Goal: Task Accomplishment & Management: Manage account settings

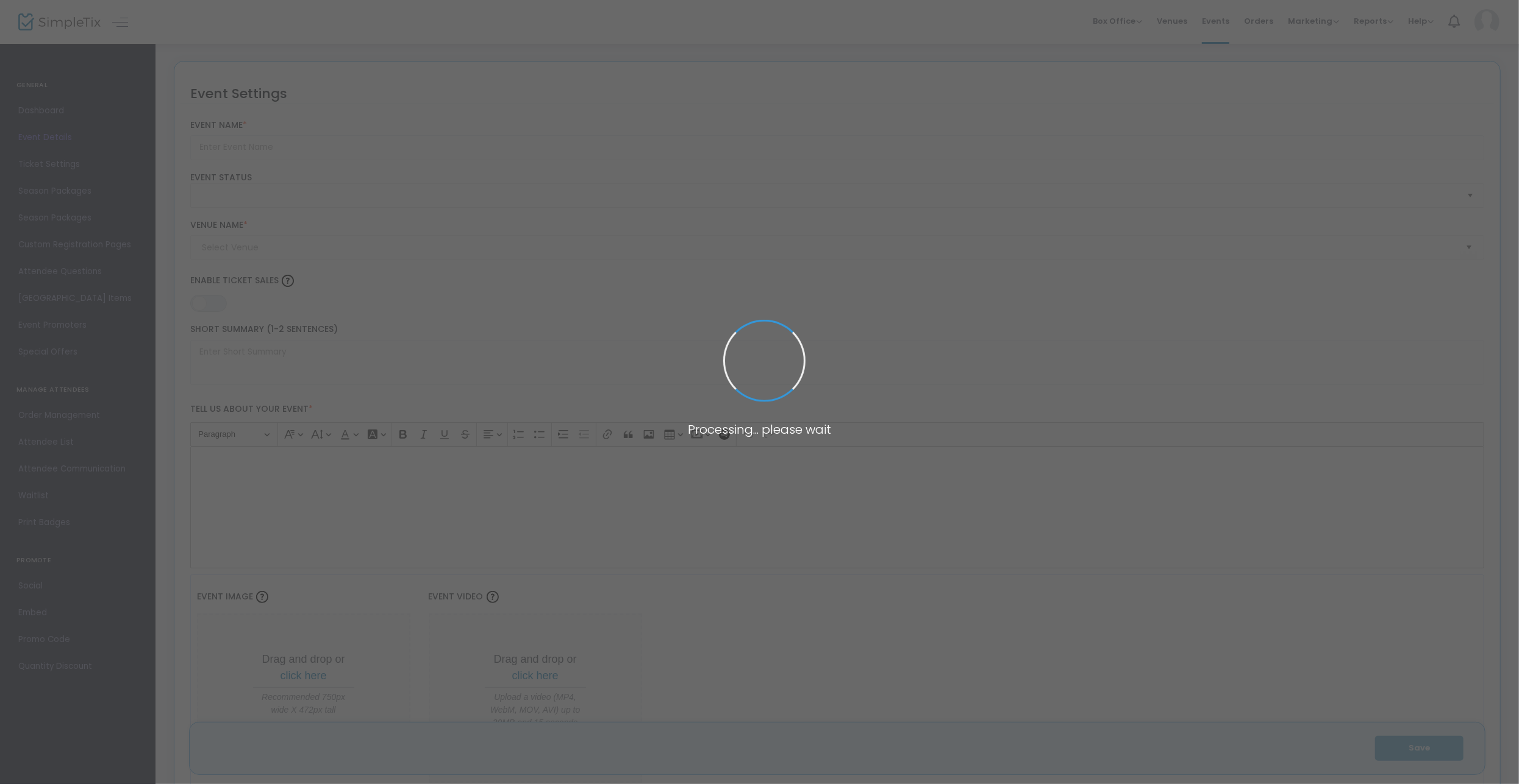
type input "Heroes Gala by Liberty & Loyalty Foundation - Archived"
type textarea "Liberty and Loyalty Foundation's Heroes Gala. Join us for an unforgettable nigh…"
type input "Buy Tickets"
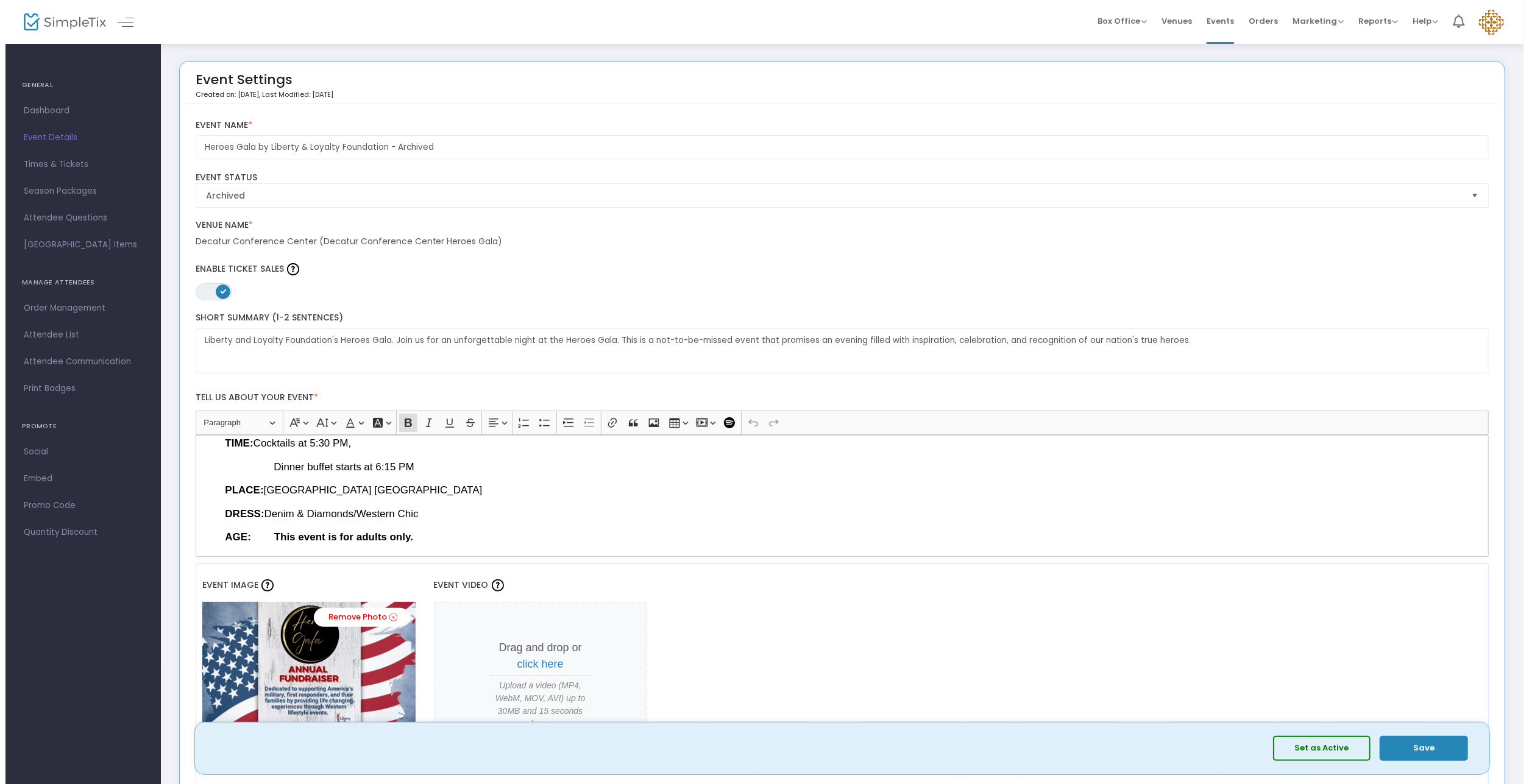
scroll to position [66, 0]
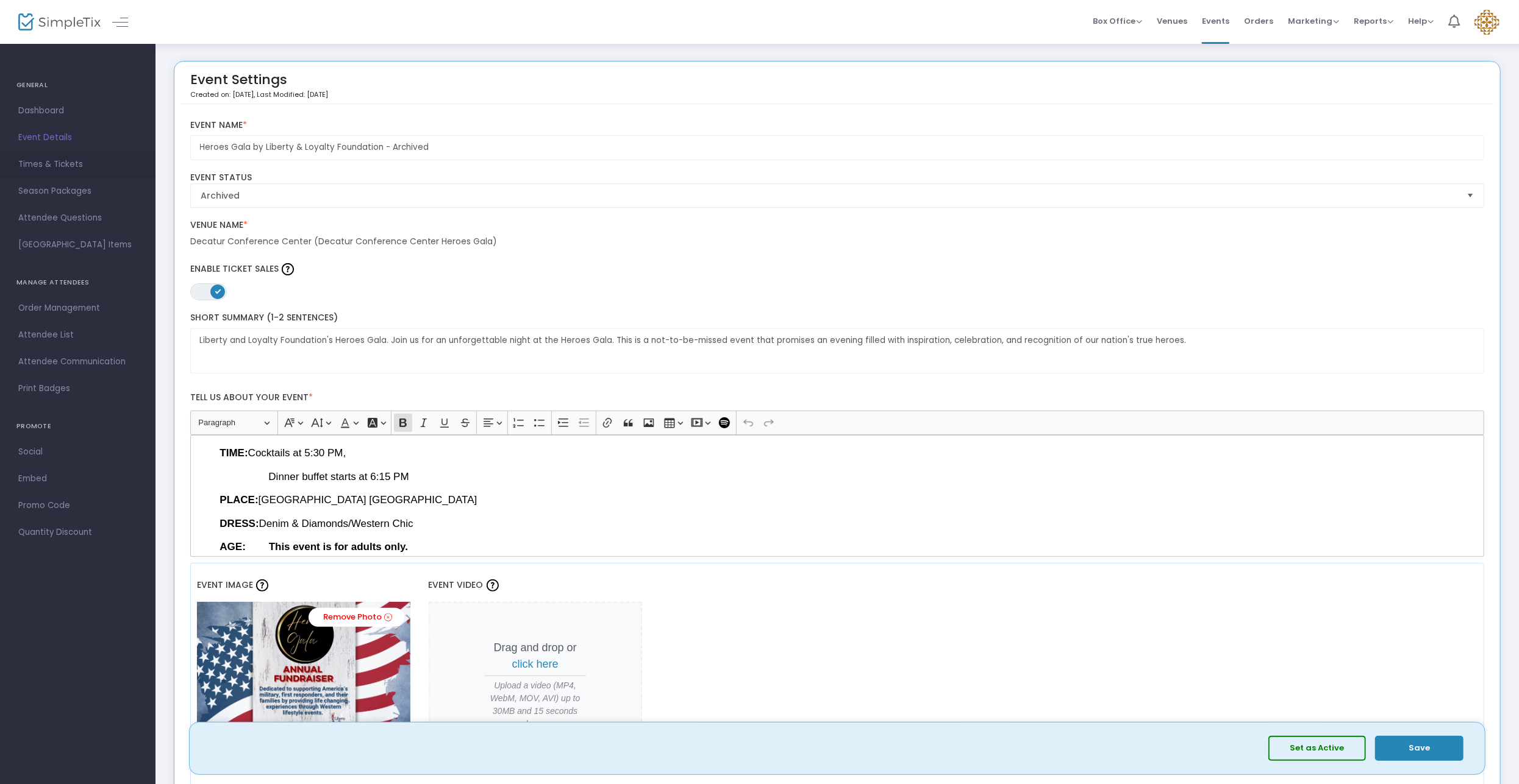
click at [57, 165] on span "Times & Tickets" at bounding box center [77, 164] width 119 height 16
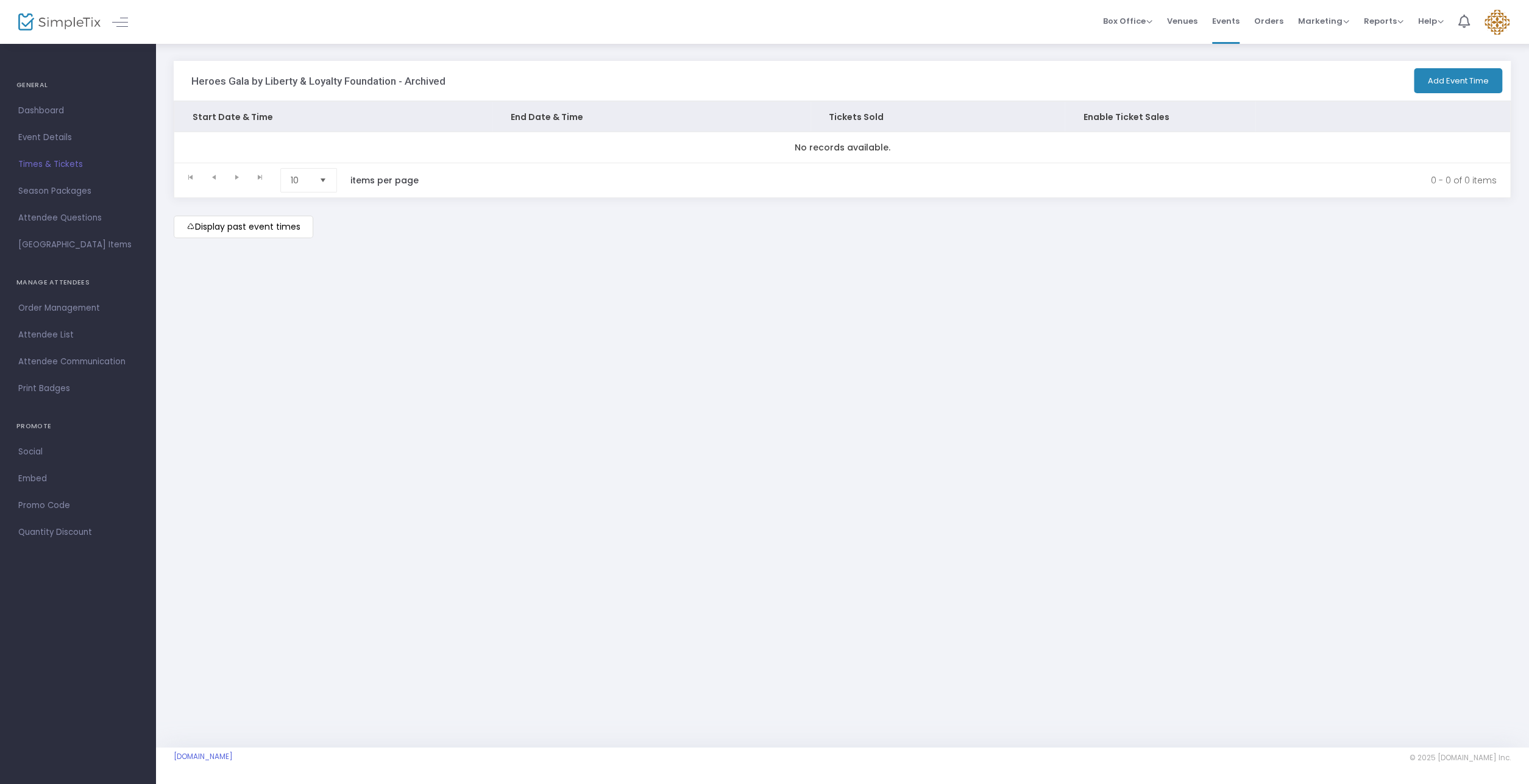
click at [1495, 15] on img at bounding box center [1497, 23] width 25 height 25
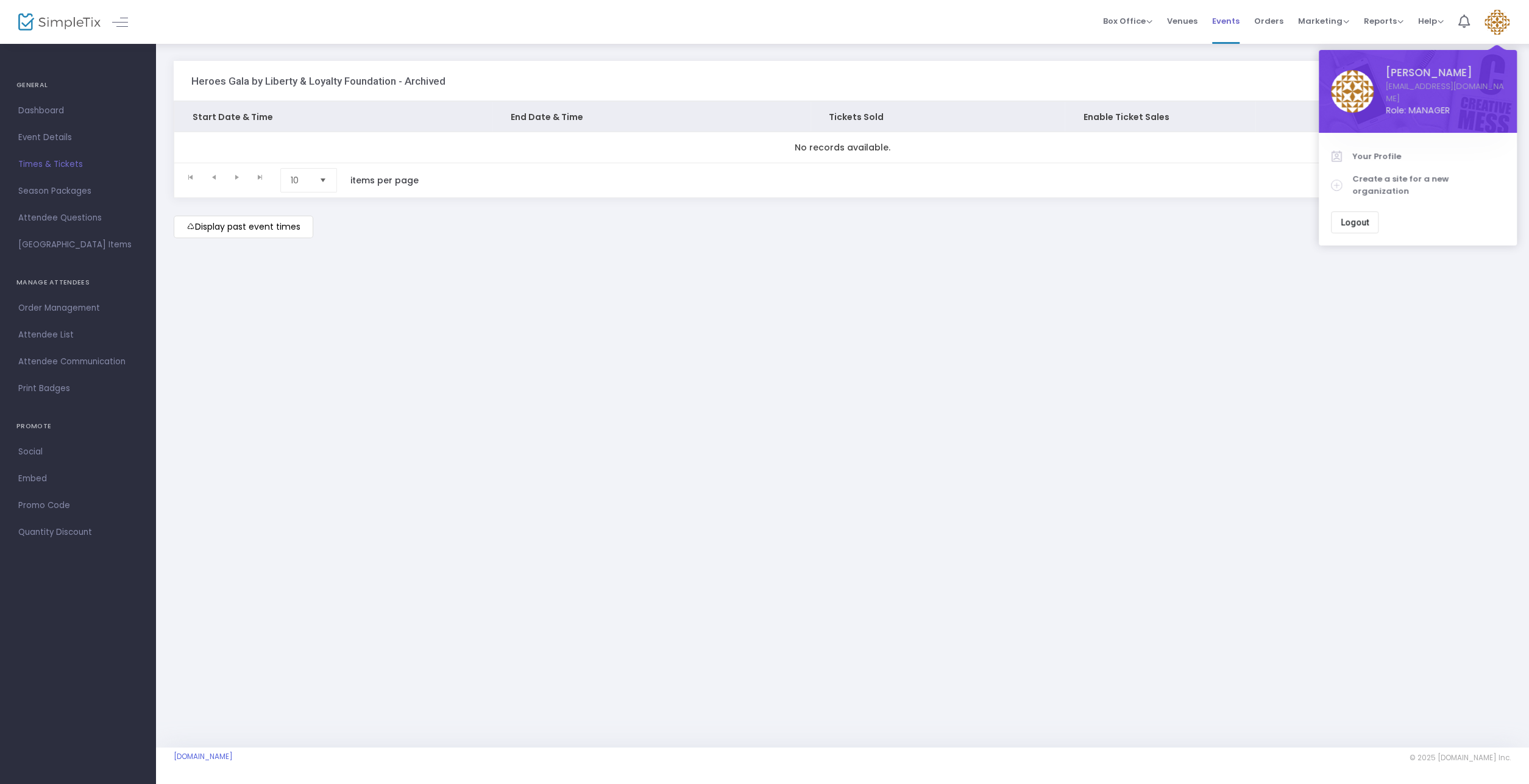
click at [1227, 17] on span "Events" at bounding box center [1226, 21] width 28 height 31
